Goal: Information Seeking & Learning: Learn about a topic

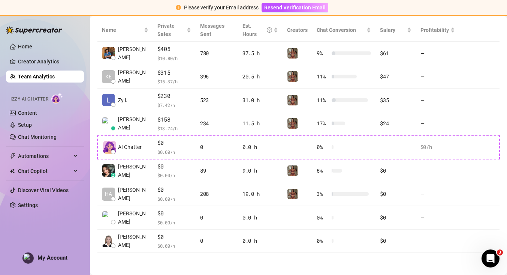
scroll to position [176, 0]
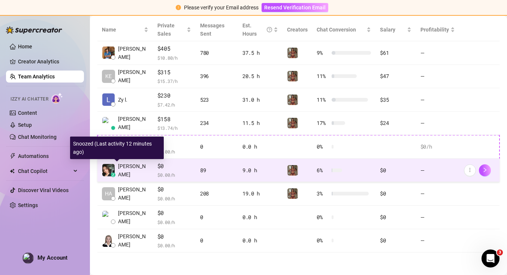
click at [112, 170] on img at bounding box center [108, 170] width 12 height 12
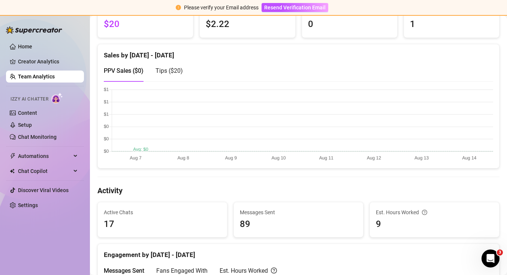
click at [43, 76] on link "Team Analytics" at bounding box center [36, 76] width 37 height 6
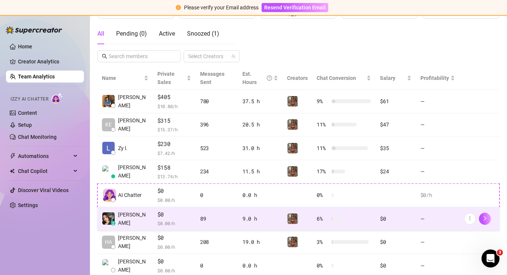
scroll to position [176, 0]
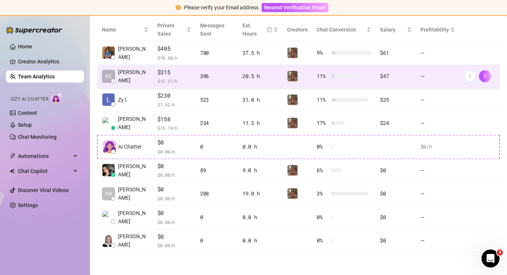
click at [251, 79] on div "20.5 h" at bounding box center [261, 76] width 36 height 8
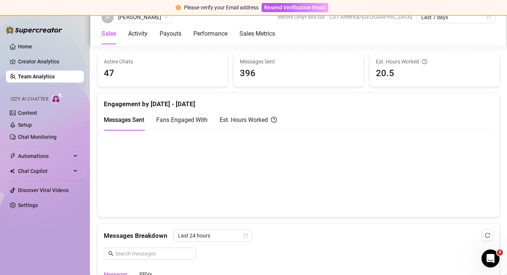
scroll to position [683, 0]
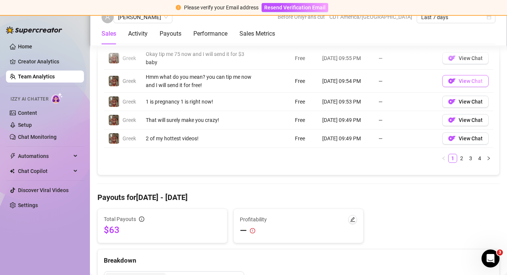
click at [470, 83] on span "View Chat" at bounding box center [471, 81] width 24 height 6
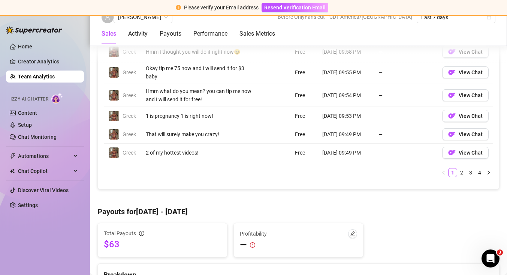
scroll to position [667, 0]
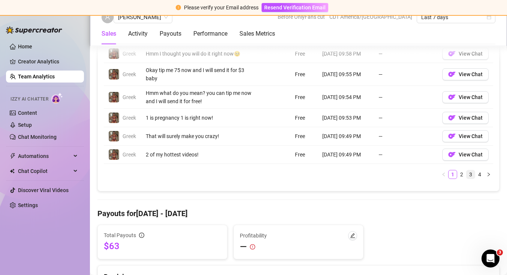
click at [472, 172] on link "3" at bounding box center [471, 174] width 8 height 8
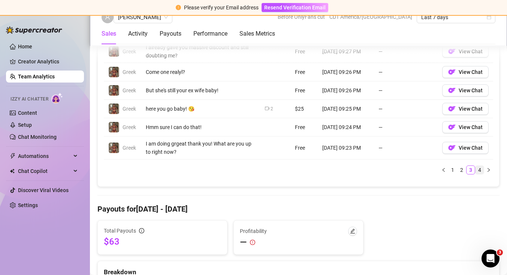
click at [481, 168] on link "4" at bounding box center [480, 170] width 8 height 8
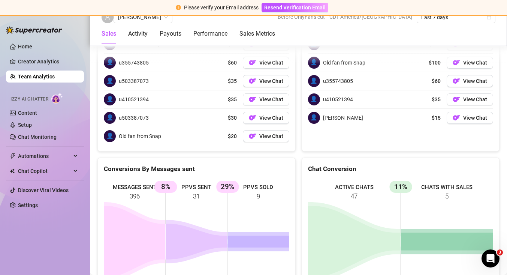
scroll to position [1010, 0]
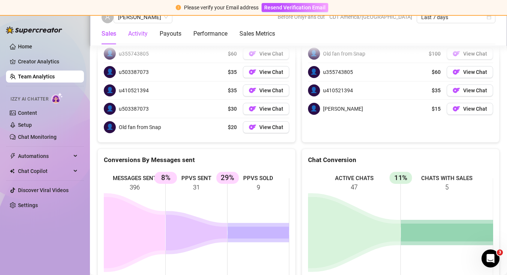
click at [142, 36] on div "Activity" at bounding box center [137, 33] width 19 height 9
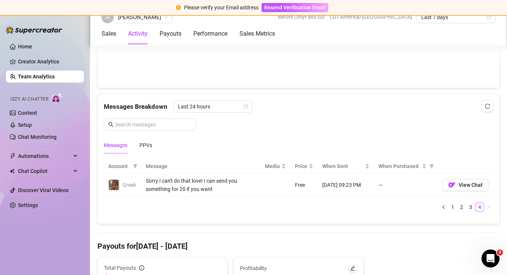
scroll to position [460, 0]
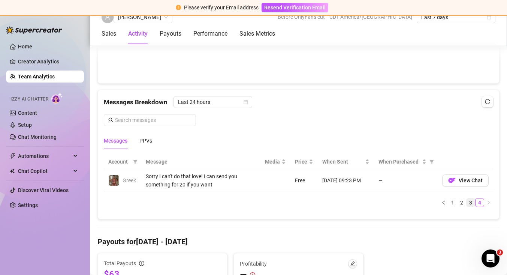
click at [470, 203] on link "3" at bounding box center [471, 202] width 8 height 8
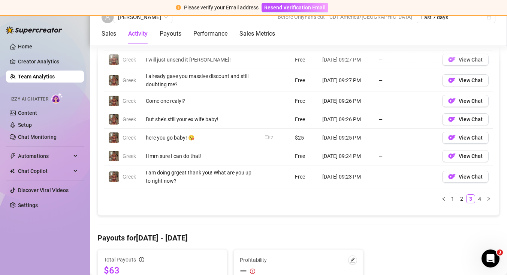
scroll to position [641, 0]
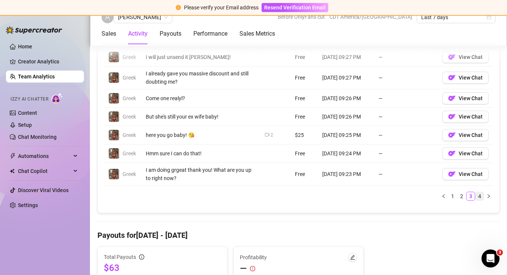
click at [481, 198] on link "4" at bounding box center [480, 196] width 8 height 8
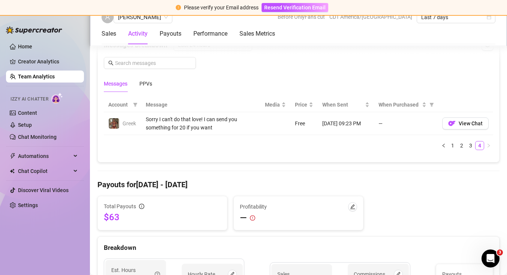
scroll to position [486, 0]
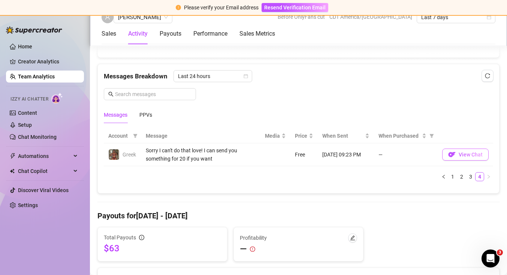
click at [456, 158] on span "button" at bounding box center [451, 154] width 7 height 9
click at [35, 76] on link "Team Analytics" at bounding box center [36, 76] width 37 height 6
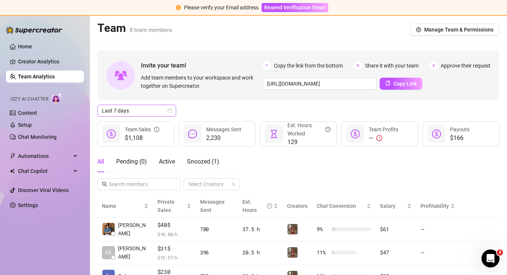
click at [136, 112] on span "Last 7 days" at bounding box center [137, 110] width 70 height 11
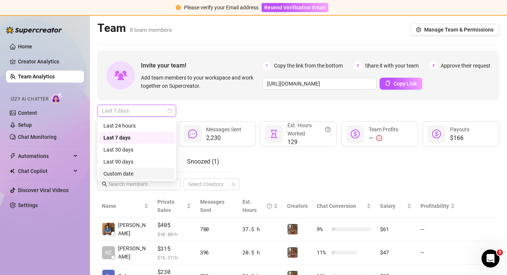
click at [129, 174] on div "Custom date" at bounding box center [136, 173] width 67 height 8
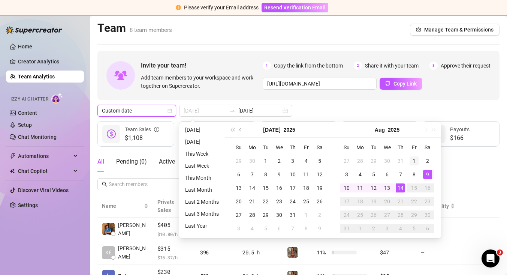
type input "[DATE]"
click at [412, 162] on div "1" at bounding box center [414, 160] width 9 height 9
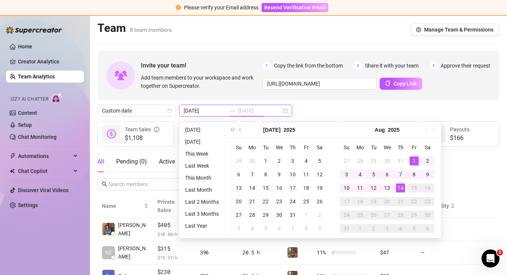
type input "[DATE]"
click at [403, 187] on div "14" at bounding box center [400, 187] width 9 height 9
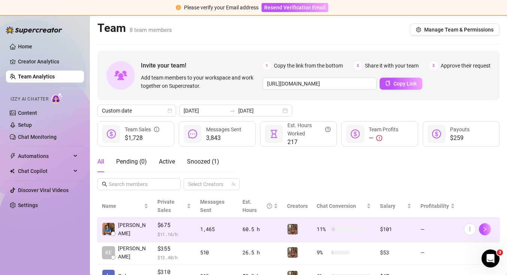
scroll to position [74, 0]
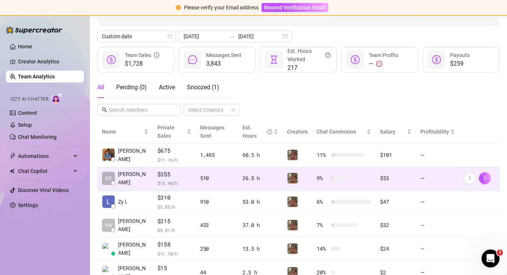
click at [250, 172] on td "26.5 h" at bounding box center [260, 179] width 45 height 24
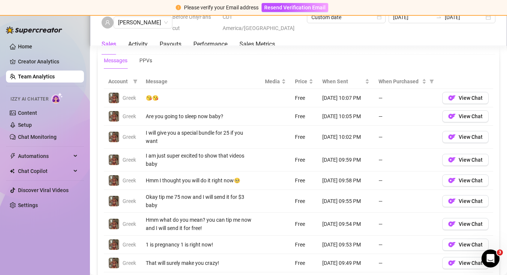
scroll to position [605, 0]
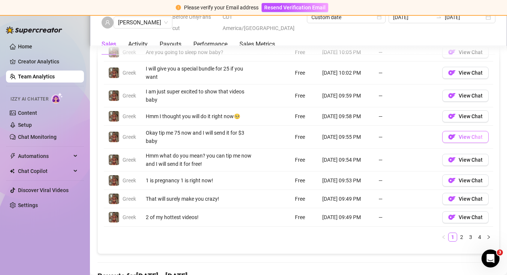
click at [464, 139] on span "View Chat" at bounding box center [471, 137] width 24 height 6
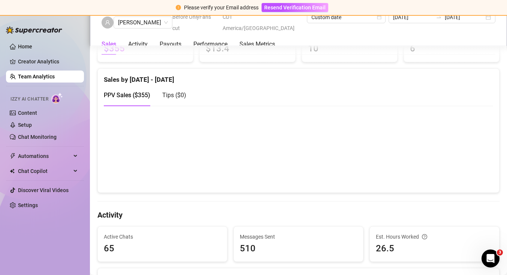
scroll to position [0, 0]
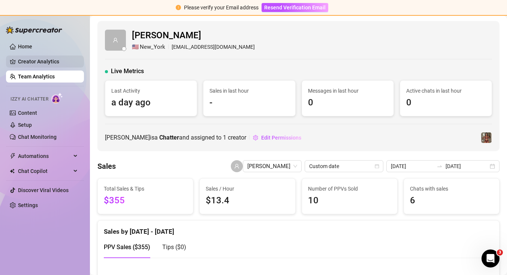
click at [64, 64] on link "Creator Analytics" at bounding box center [48, 61] width 60 height 12
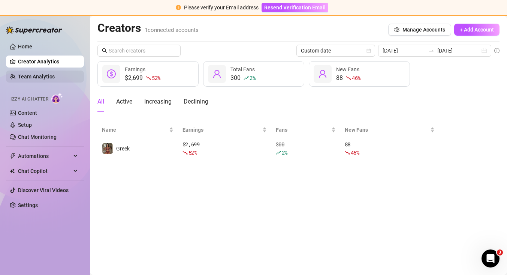
click at [55, 78] on link "Team Analytics" at bounding box center [36, 76] width 37 height 6
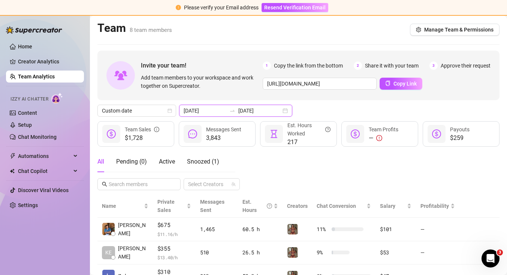
click at [213, 113] on input "[DATE]" at bounding box center [205, 110] width 43 height 8
click at [171, 112] on icon "calendar" at bounding box center [170, 111] width 4 height 4
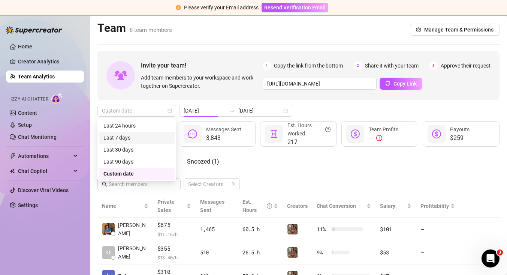
click at [239, 101] on div "Invite your team! Add team members to your workspace and work together on Super…" at bounding box center [298, 240] width 402 height 378
